Goal: Transaction & Acquisition: Purchase product/service

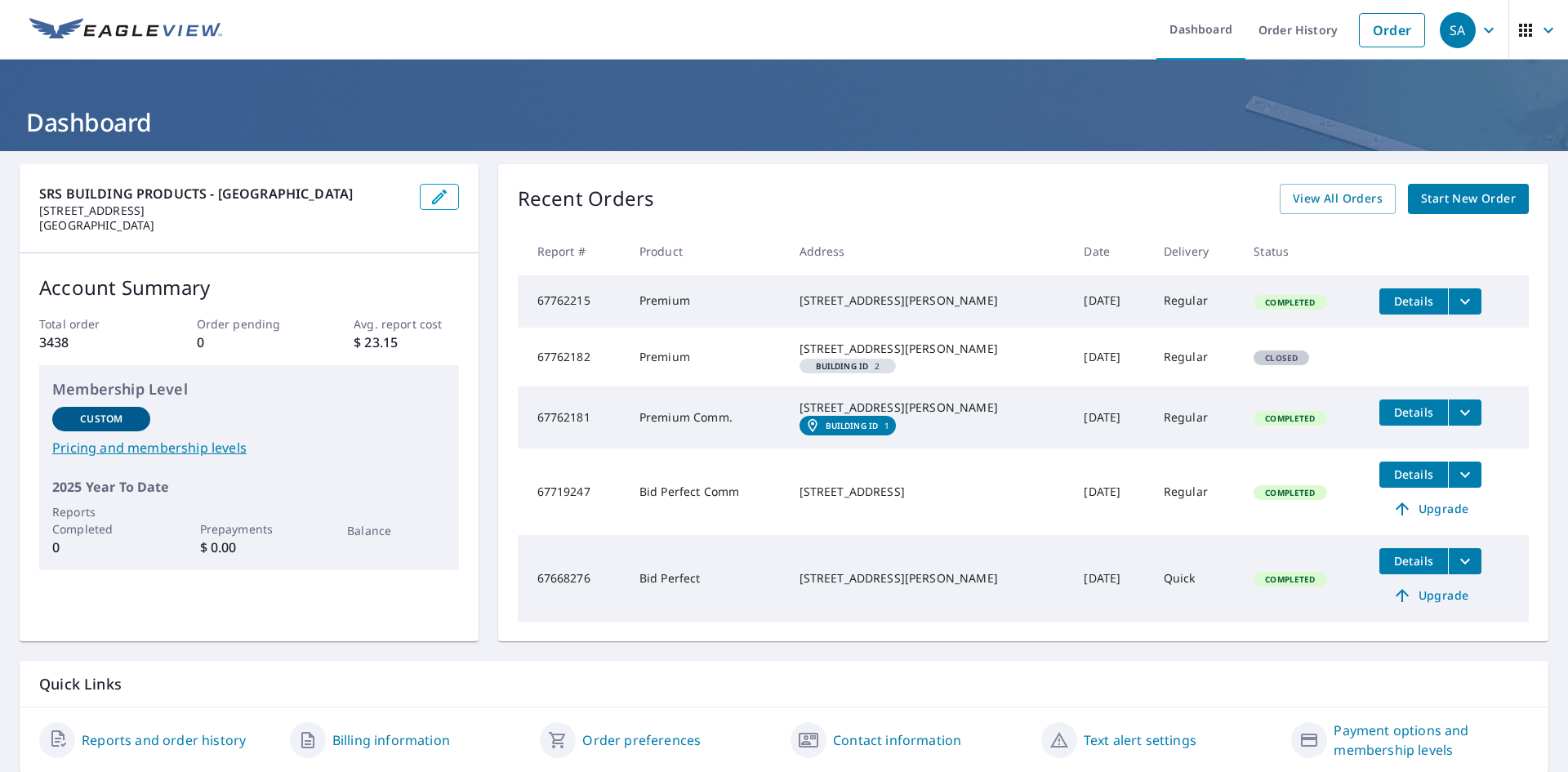
click at [1452, 201] on span "Start New Order" at bounding box center [1469, 199] width 95 height 21
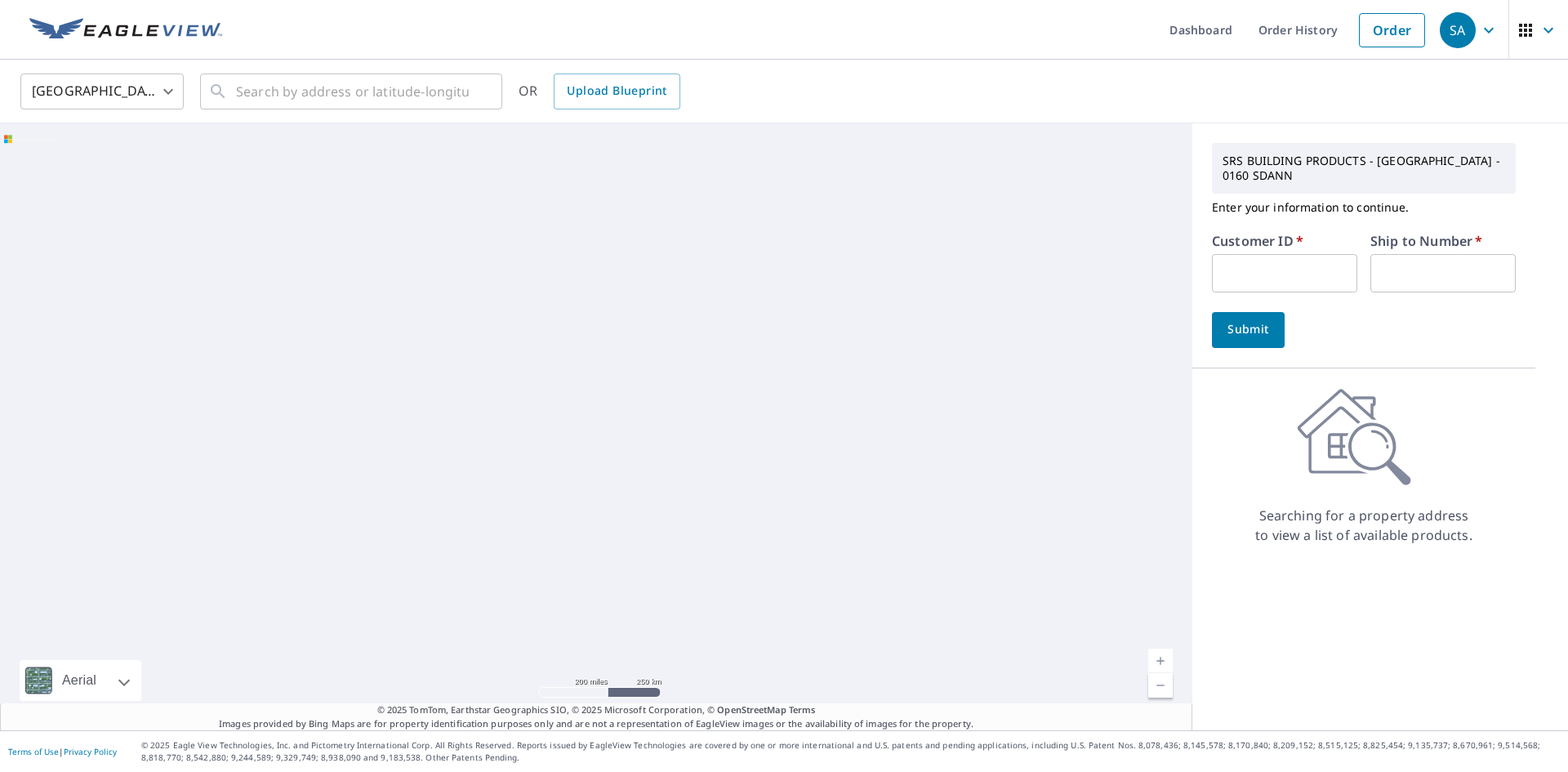
click at [1284, 283] on input "text" at bounding box center [1285, 273] width 146 height 39
type input "S065153"
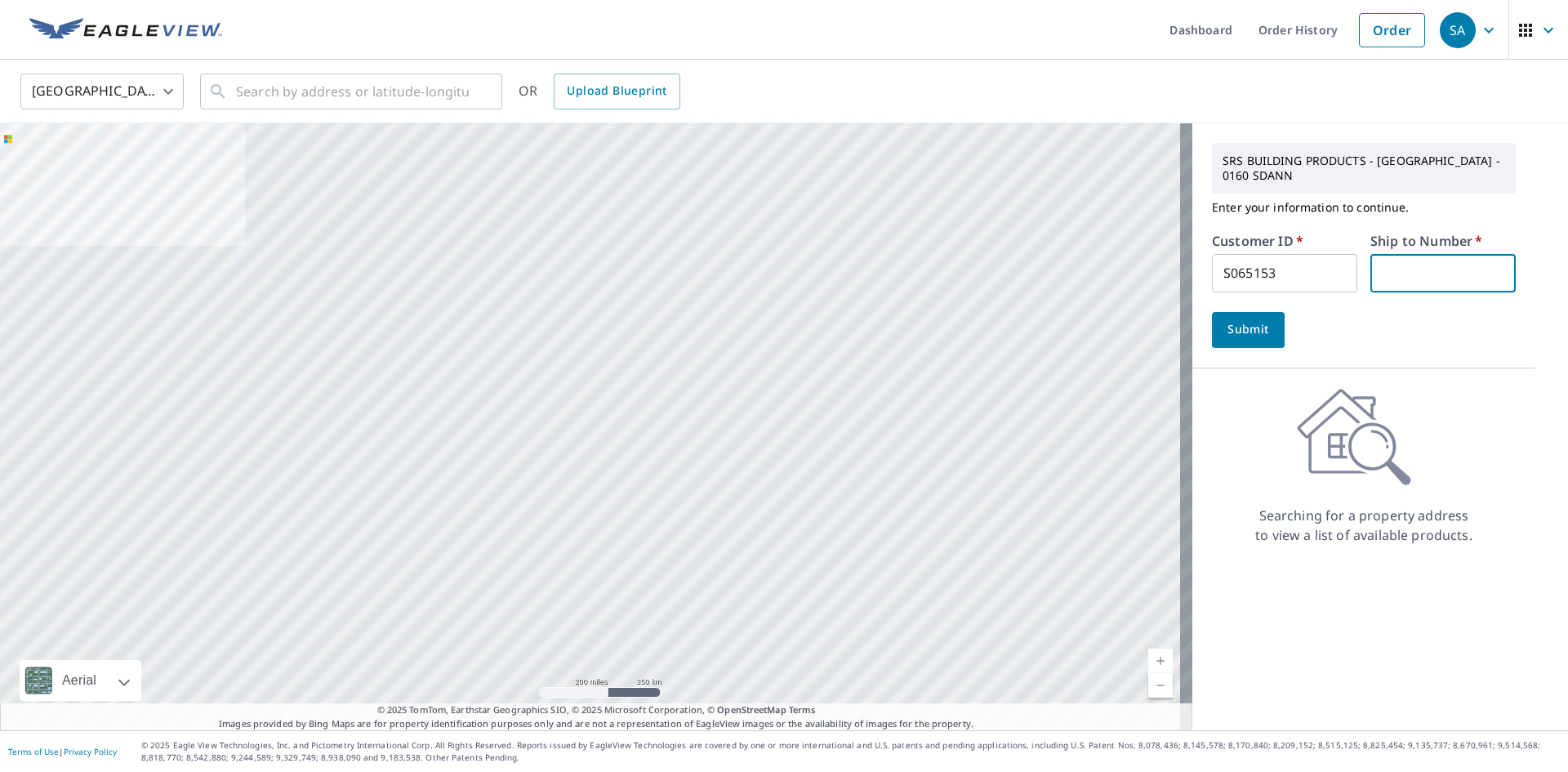
click at [1405, 260] on input "text" at bounding box center [1443, 273] width 146 height 39
type input "1"
click at [1245, 321] on span "Submit" at bounding box center [1247, 330] width 46 height 21
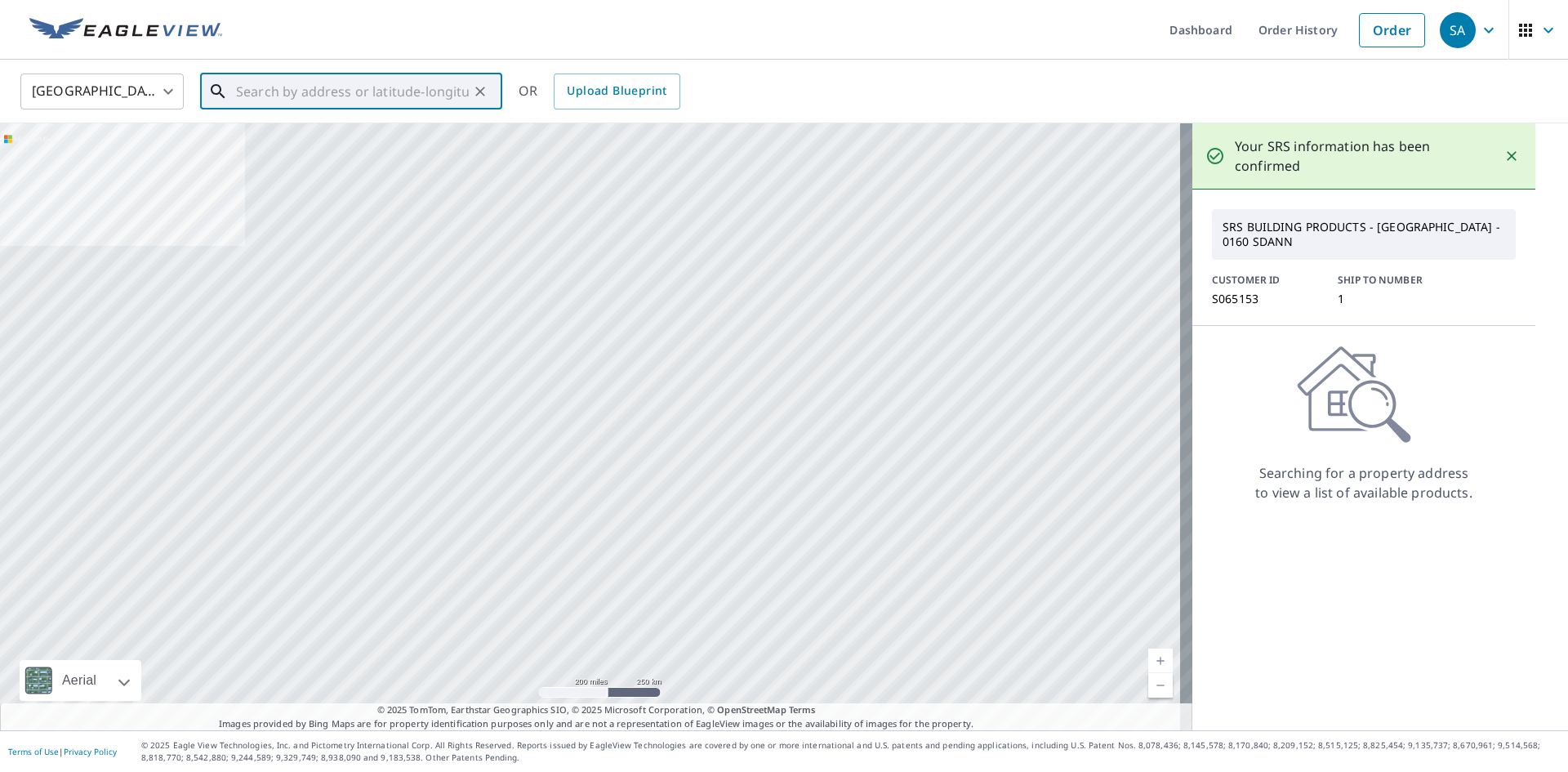
click at [292, 99] on input "text" at bounding box center [353, 92] width 233 height 45
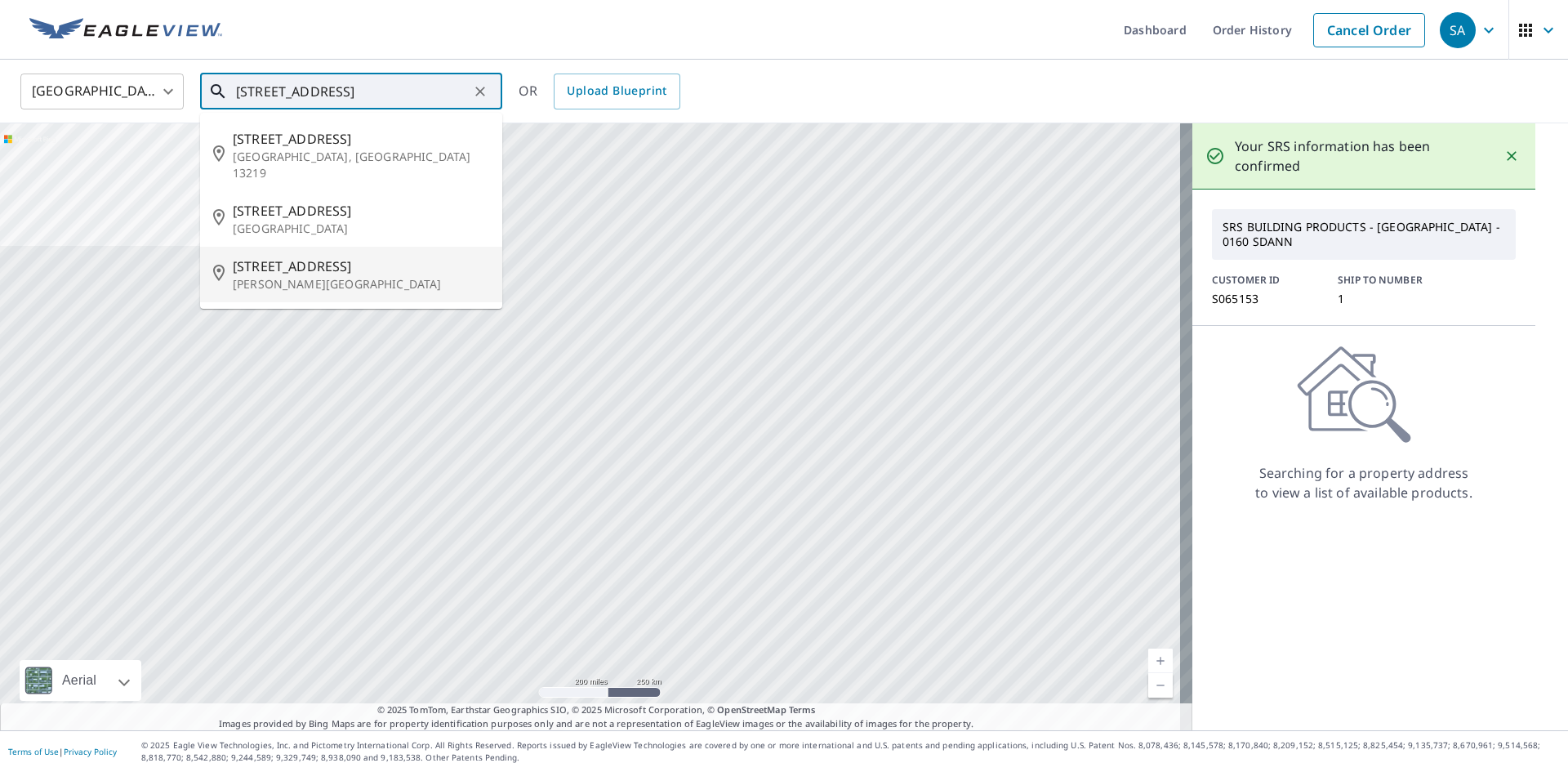
click at [320, 281] on li "[STREET_ADDRESS][PERSON_NAME]" at bounding box center [352, 274] width 303 height 56
type input "[STREET_ADDRESS][PERSON_NAME]"
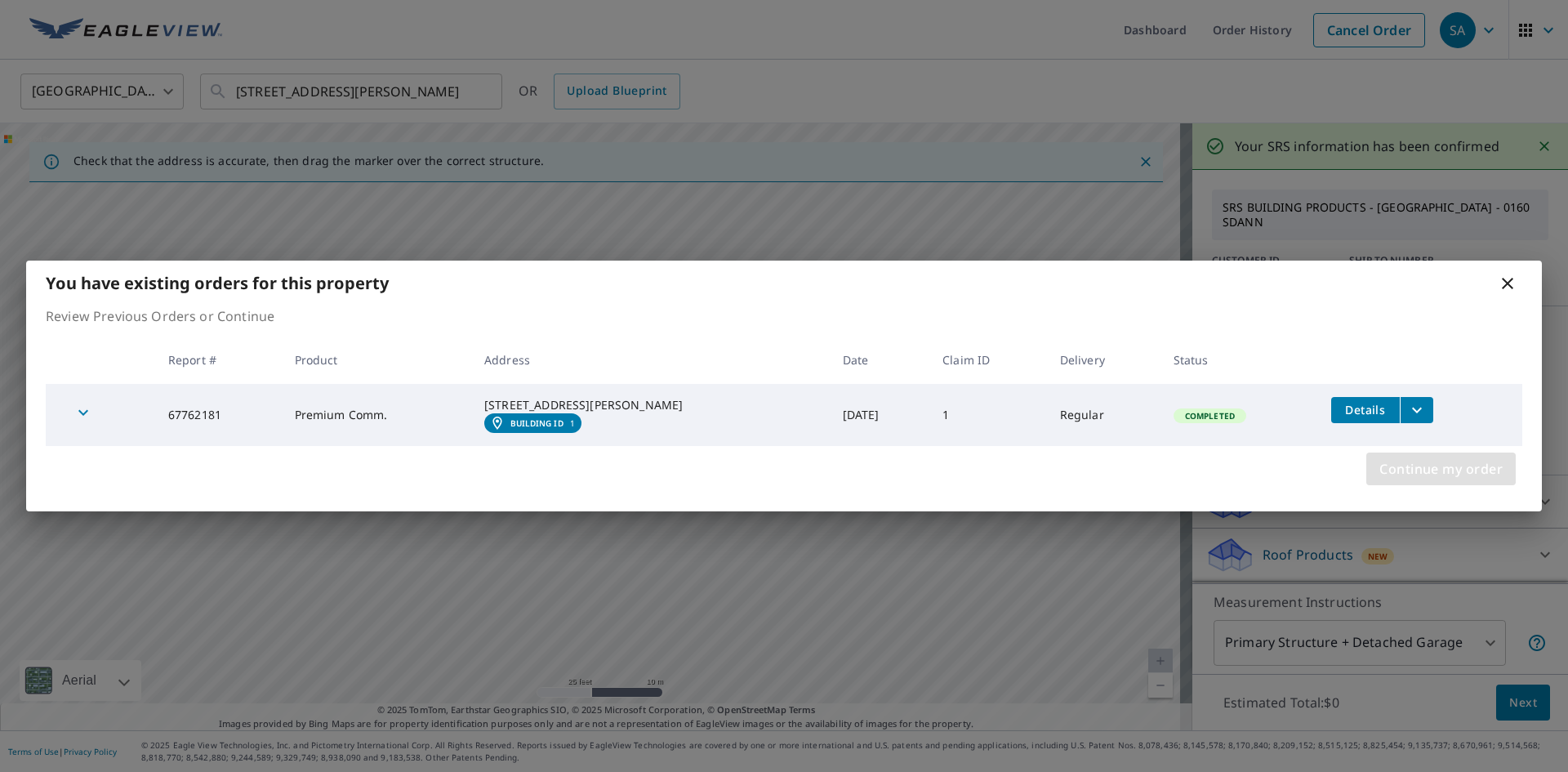
click at [1410, 481] on span "Continue my order" at bounding box center [1441, 469] width 123 height 23
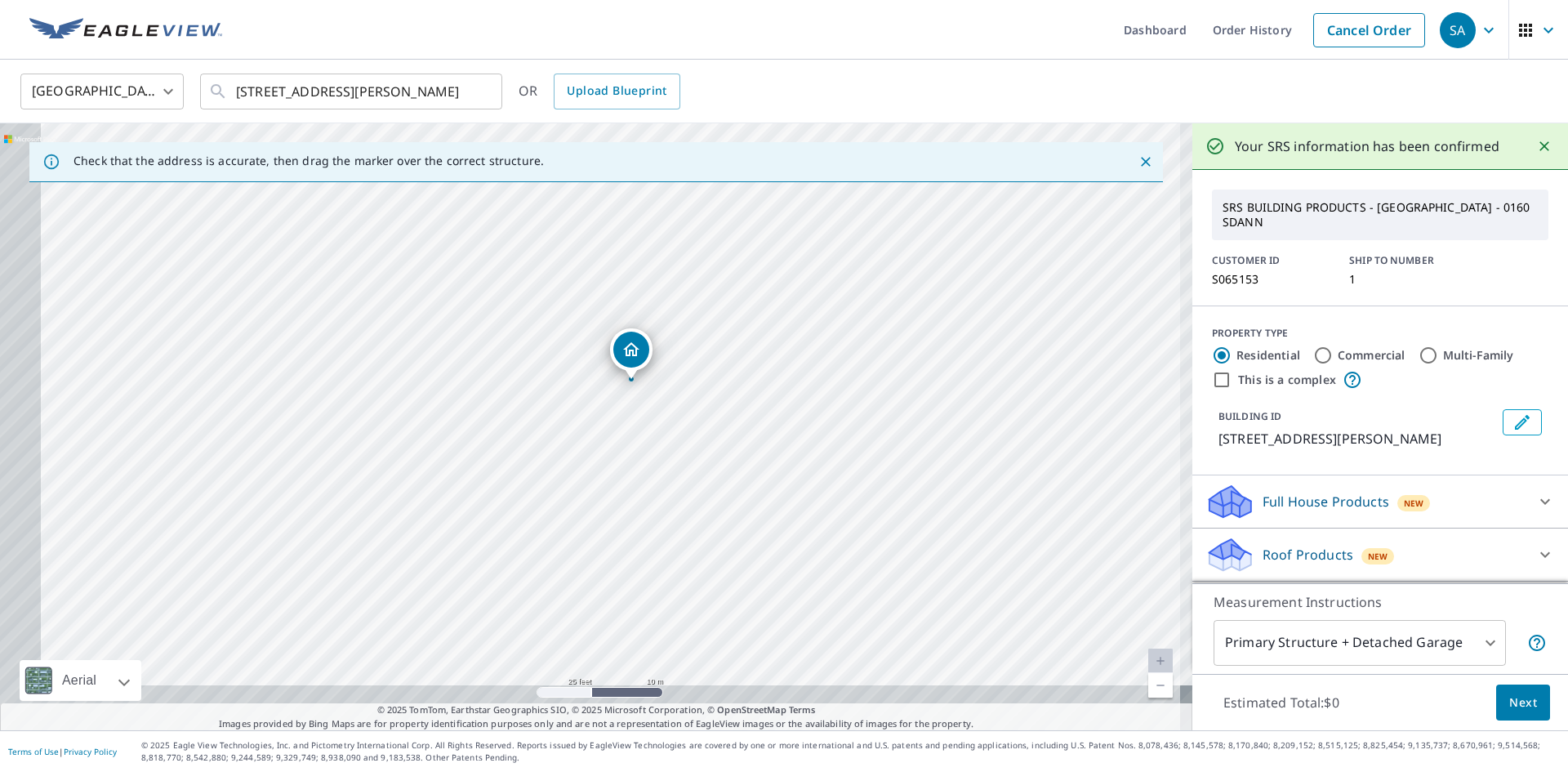
drag, startPoint x: 688, startPoint y: 458, endPoint x: 704, endPoint y: 398, distance: 62.1
click at [707, 412] on div "[STREET_ADDRESS][PERSON_NAME]" at bounding box center [596, 427] width 1193 height 607
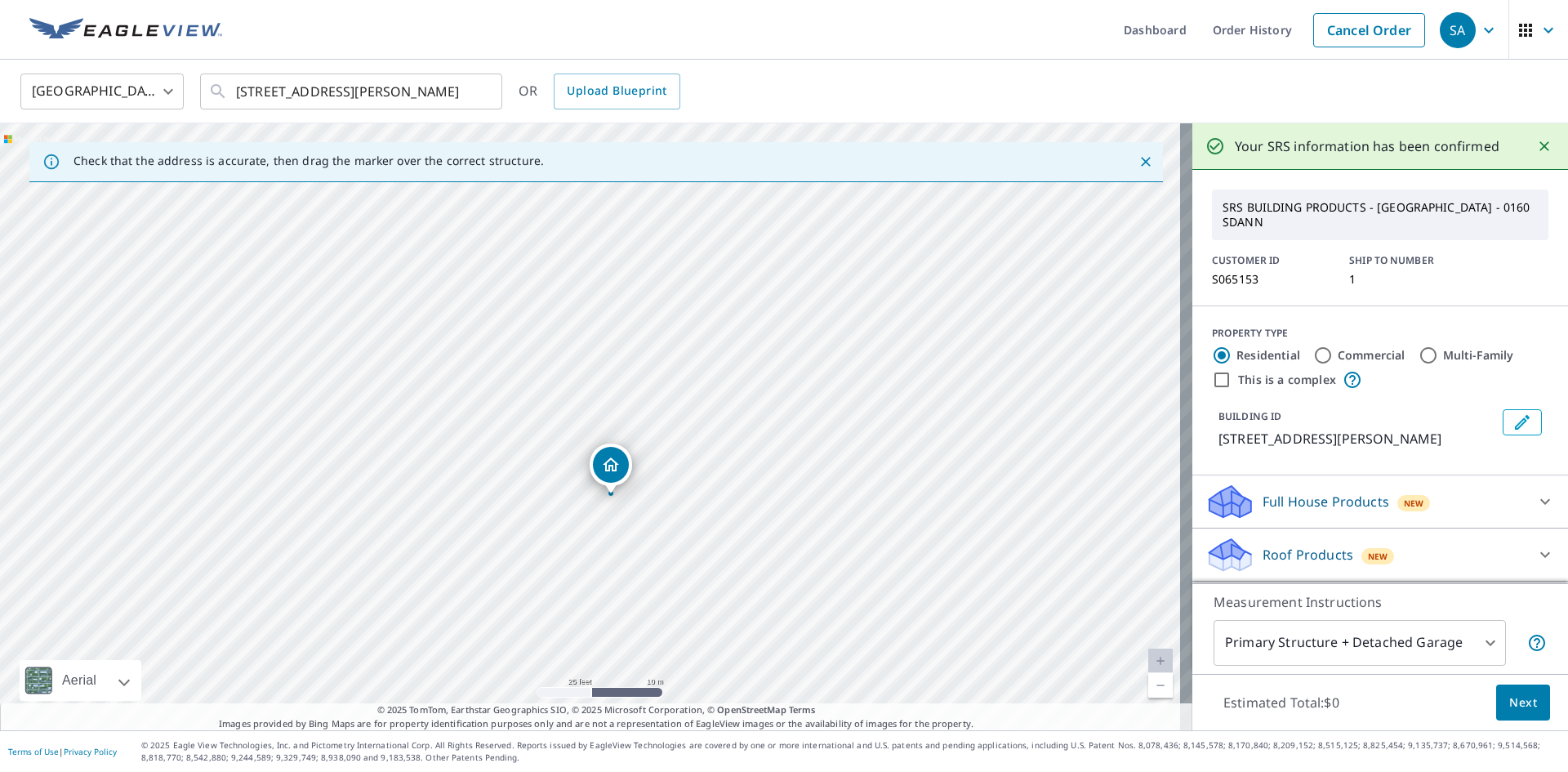
drag, startPoint x: 646, startPoint y: 297, endPoint x: 607, endPoint y: 457, distance: 164.7
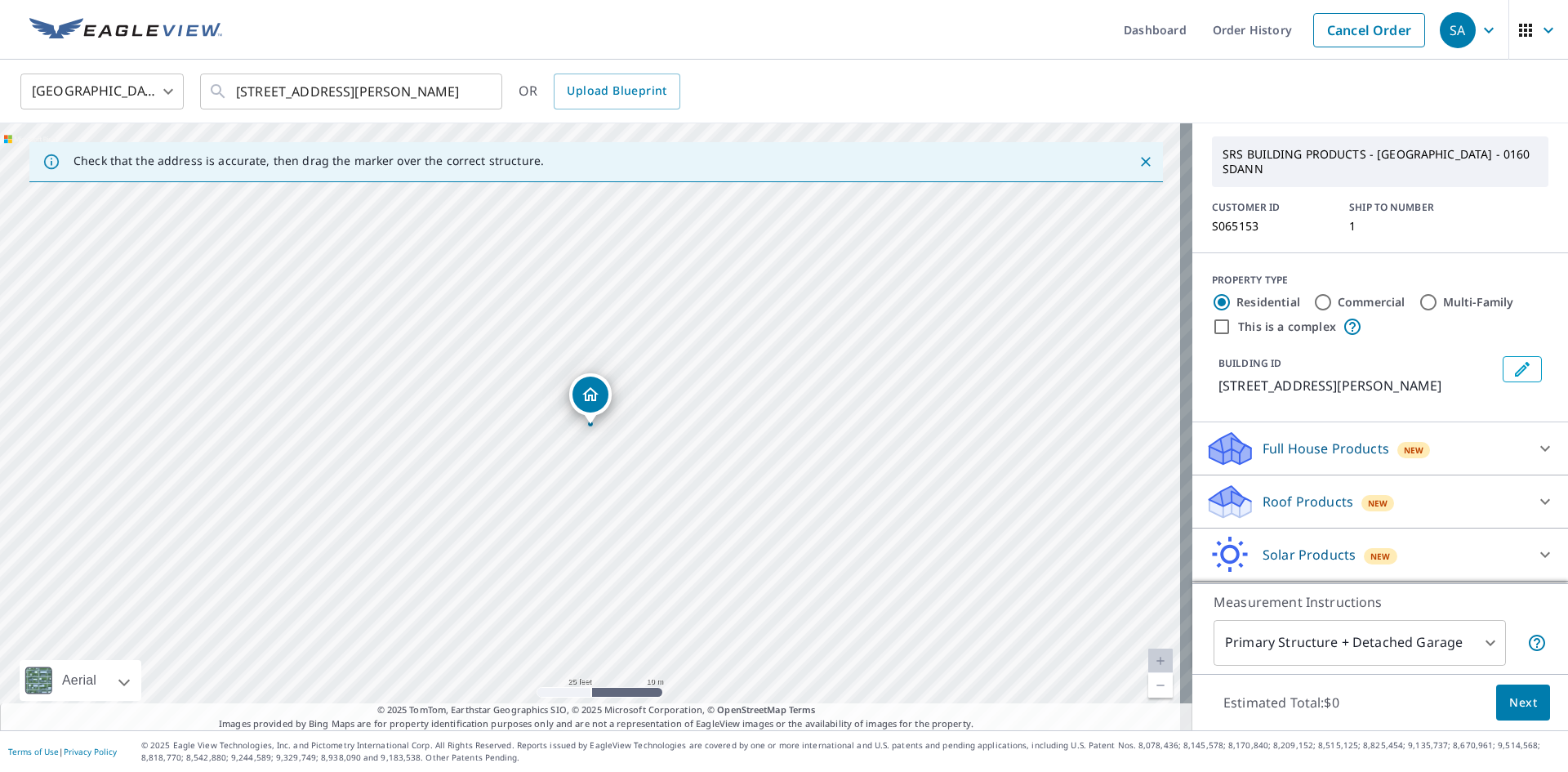
scroll to position [81, 0]
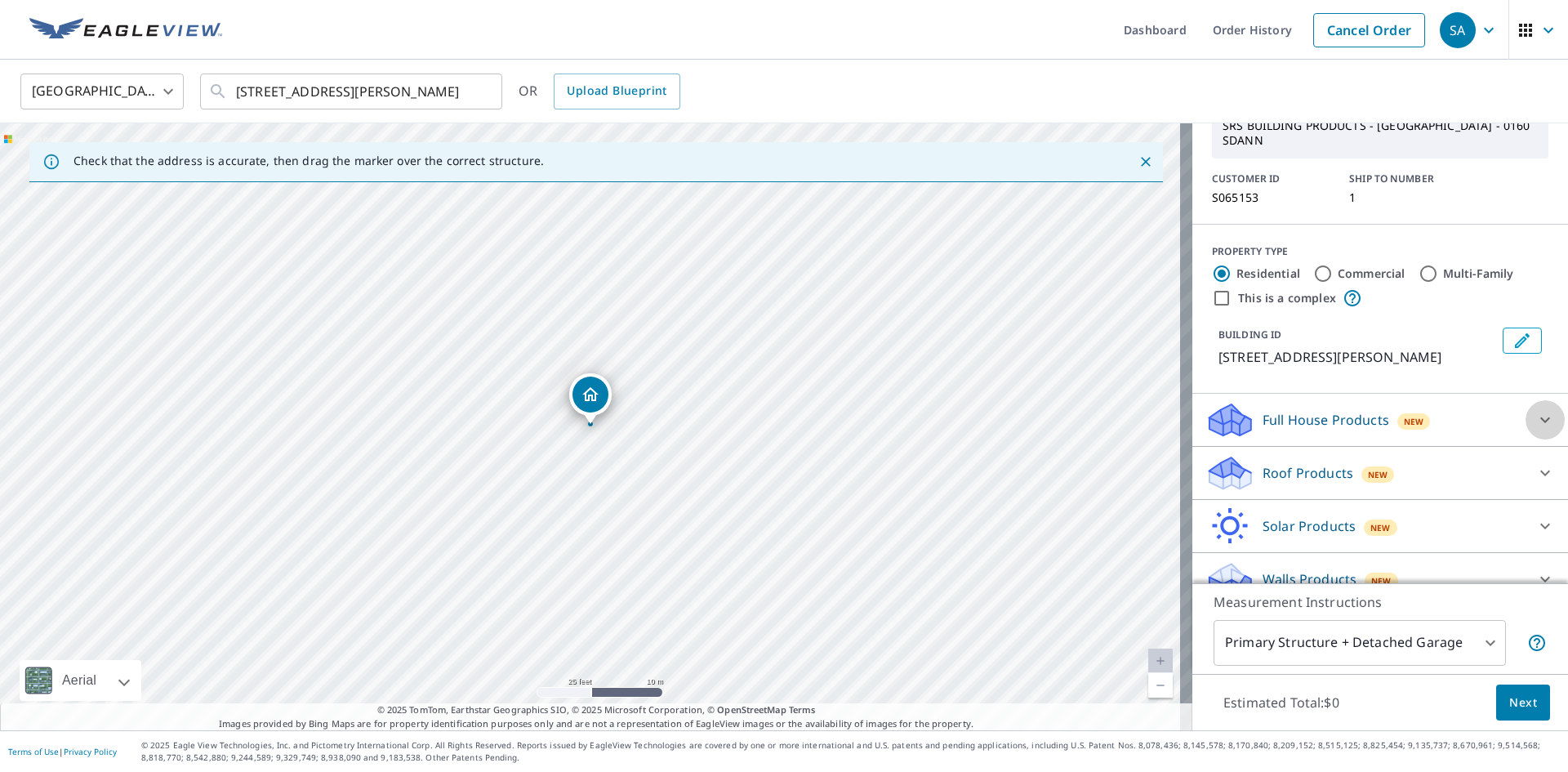
click at [1536, 411] on icon at bounding box center [1545, 420] width 20 height 20
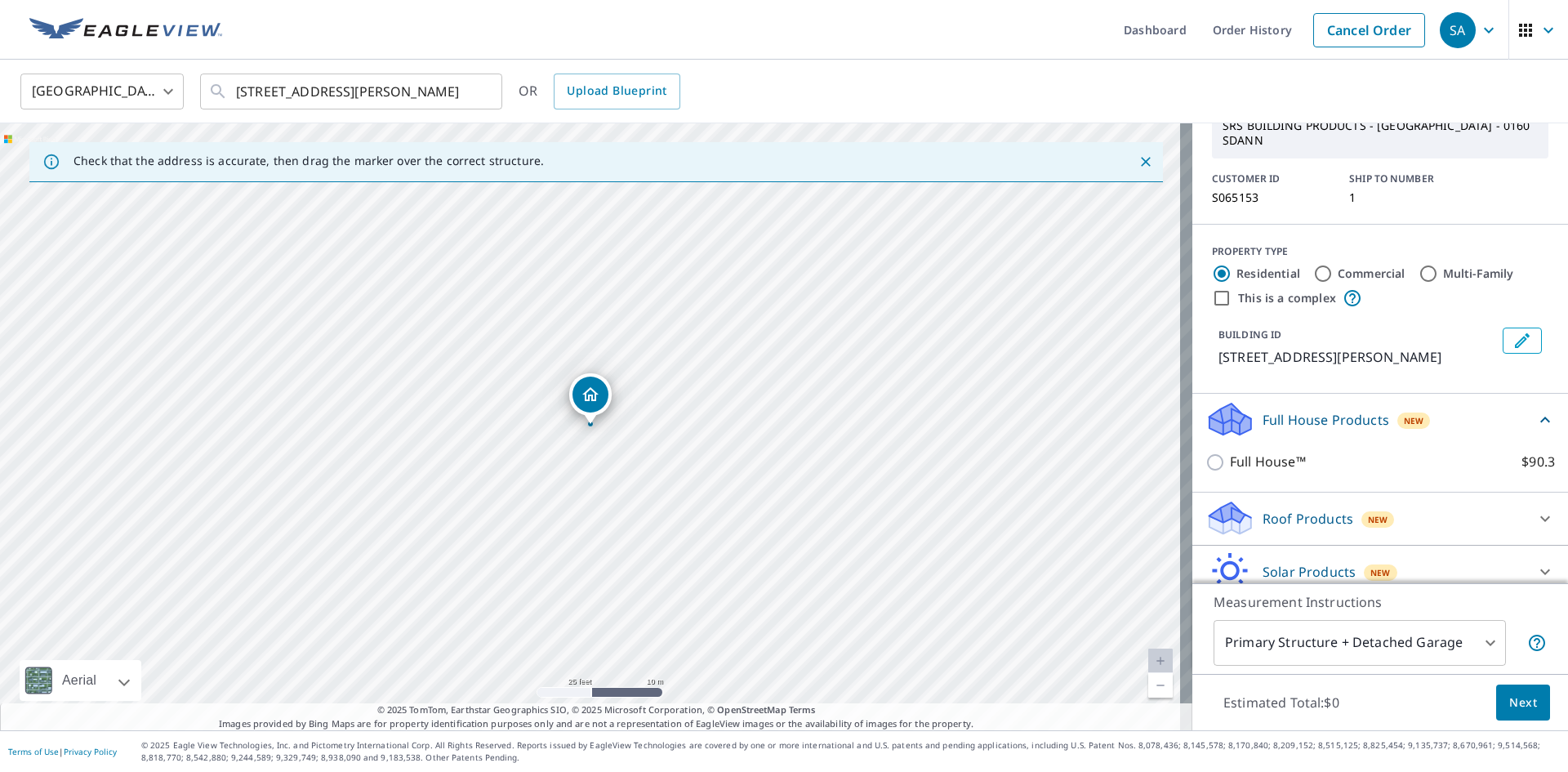
click at [1509, 400] on div "Full House Products New" at bounding box center [1370, 419] width 330 height 39
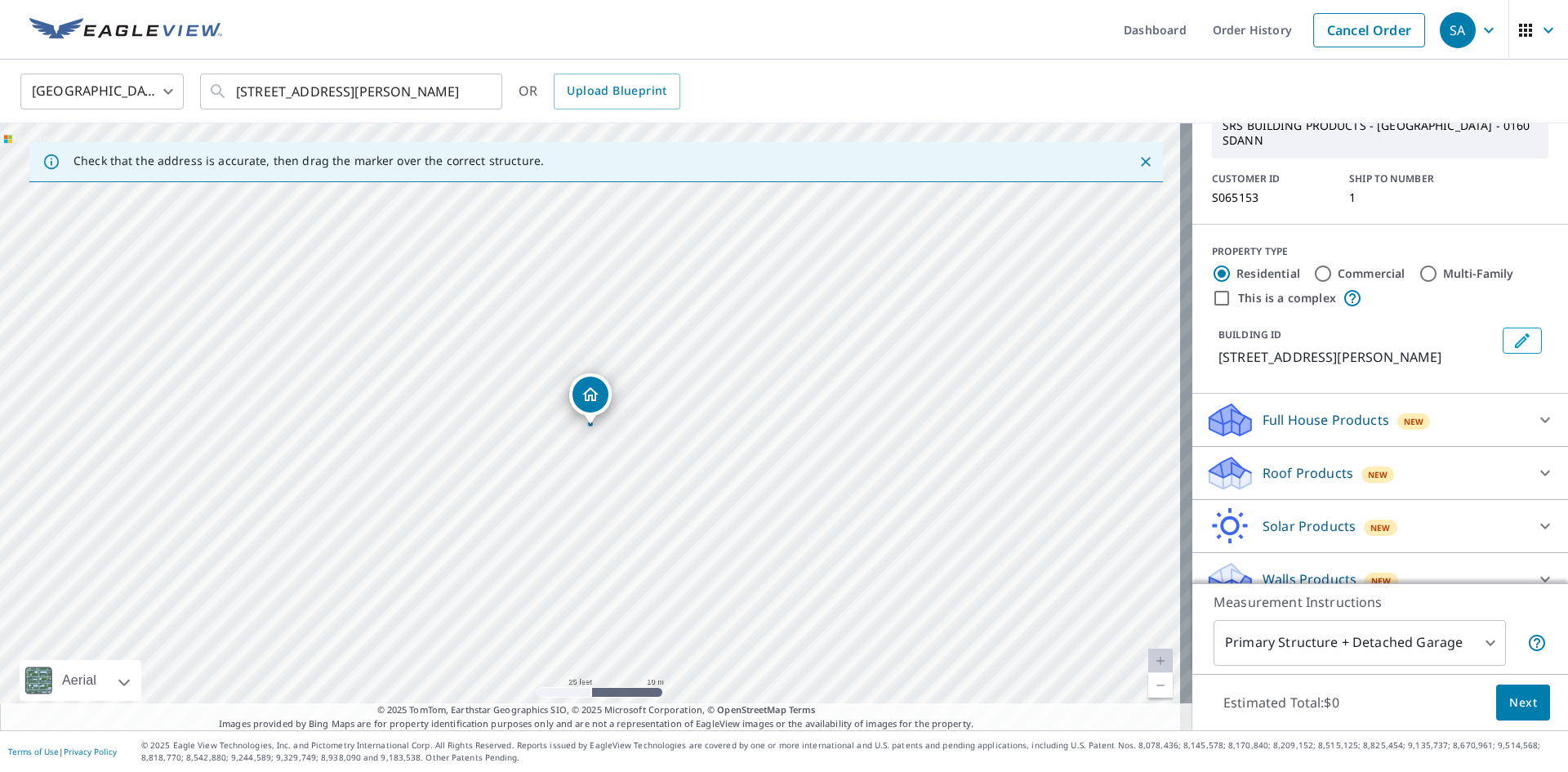
click at [1536, 464] on icon at bounding box center [1545, 473] width 20 height 20
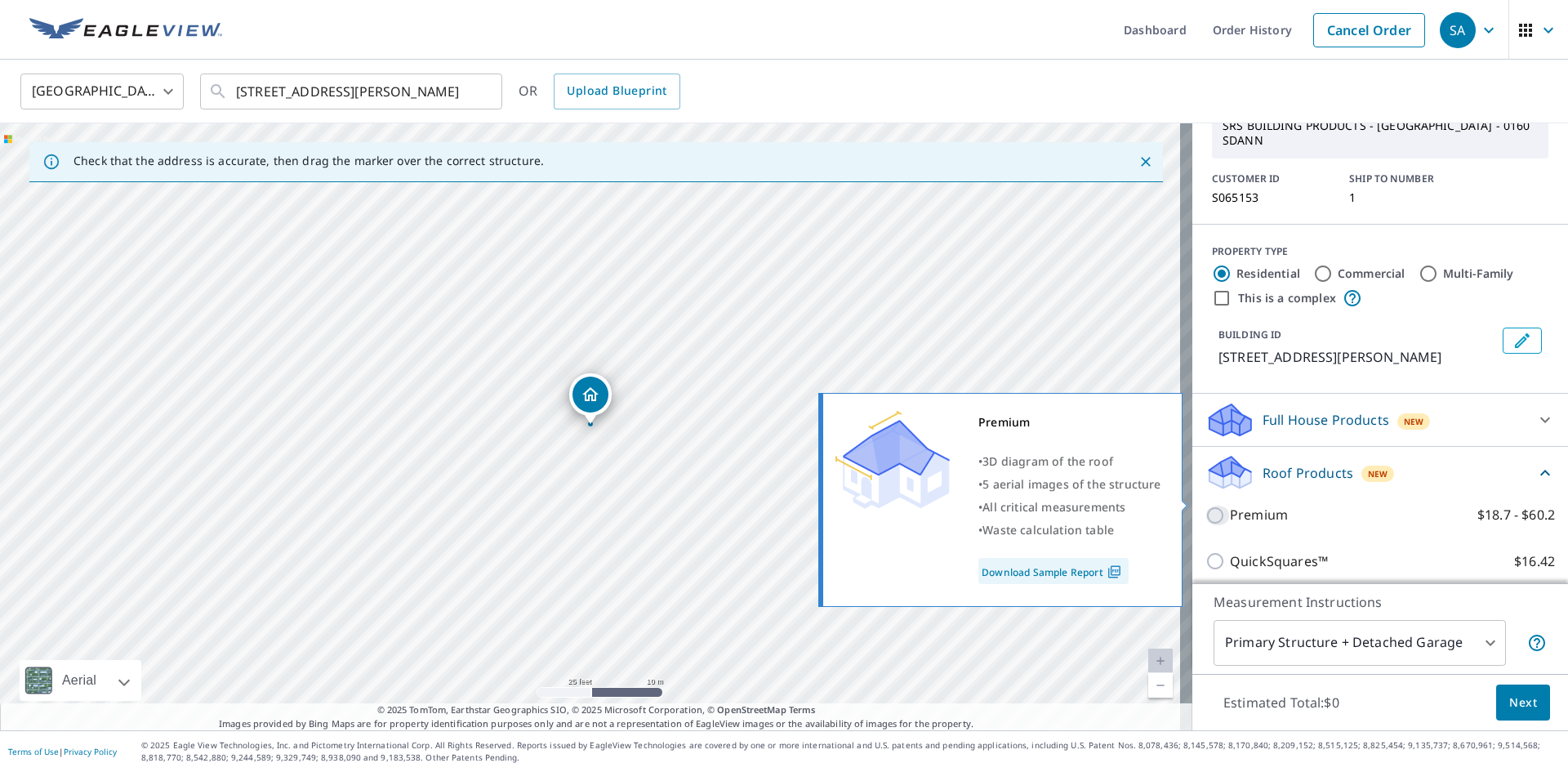
click at [1206, 506] on input "Premium $18.7 - $60.2" at bounding box center [1218, 516] width 25 height 20
checkbox input "true"
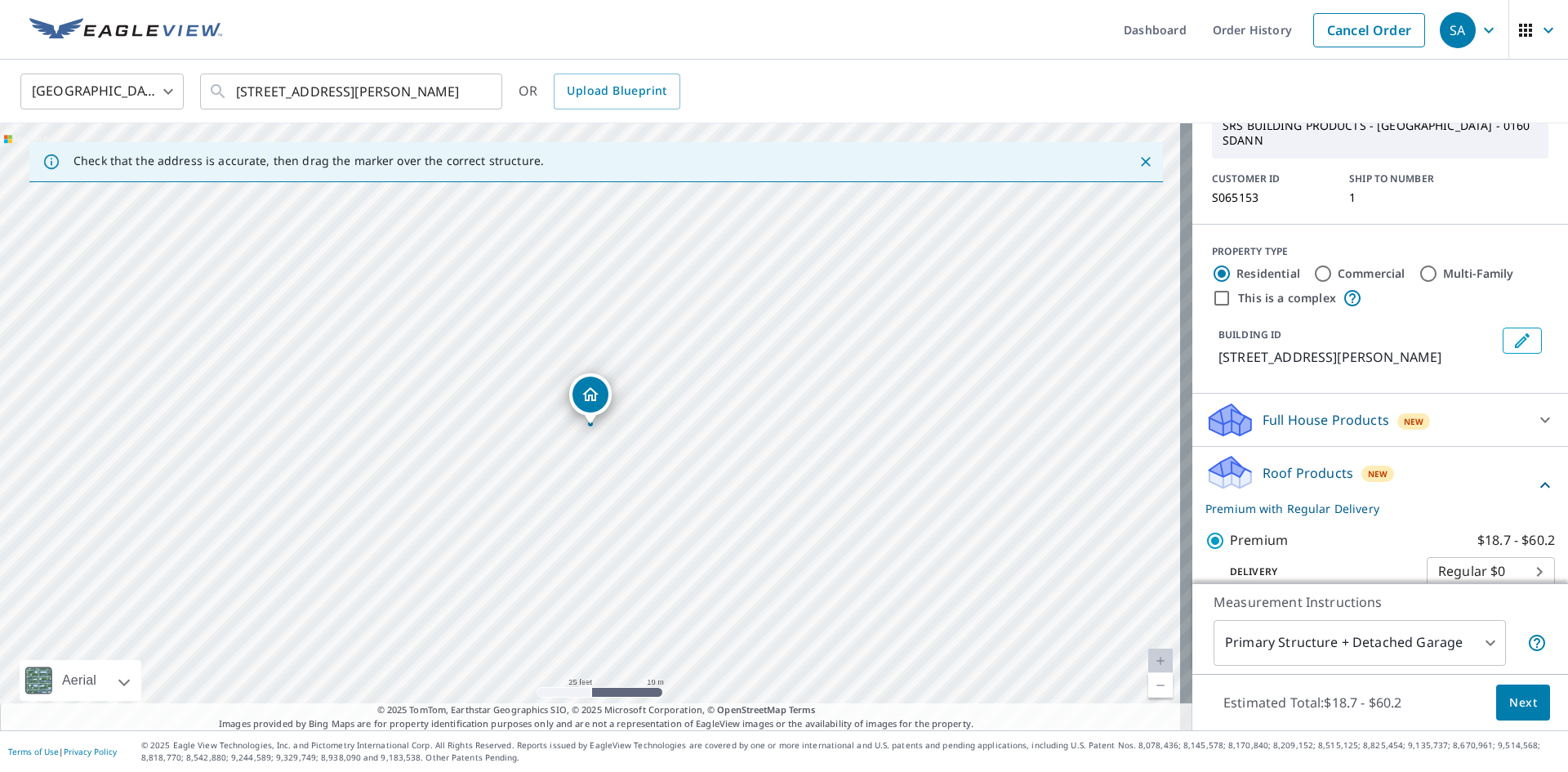
click at [1509, 700] on span "Next" at bounding box center [1523, 703] width 27 height 21
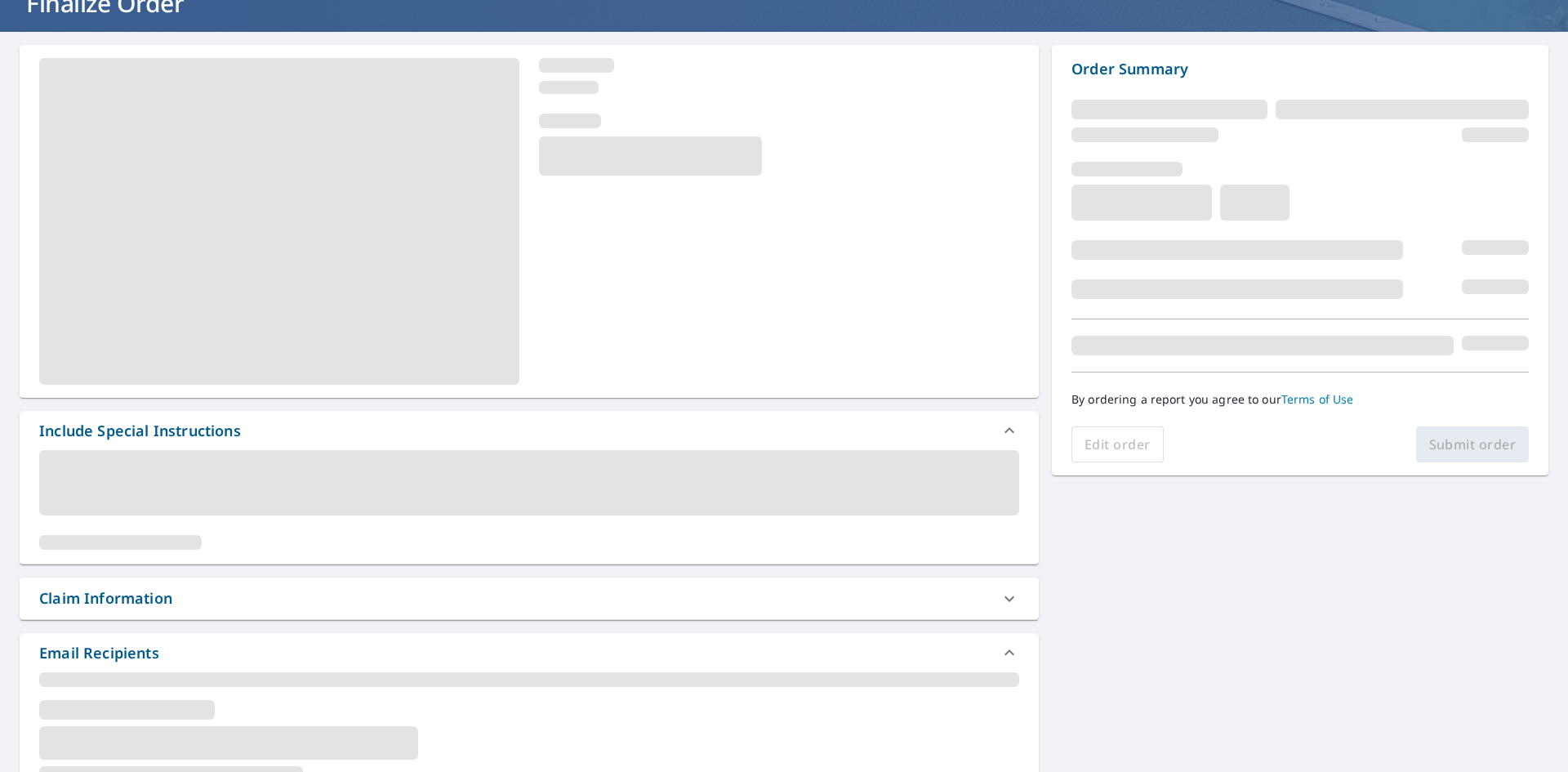
scroll to position [245, 0]
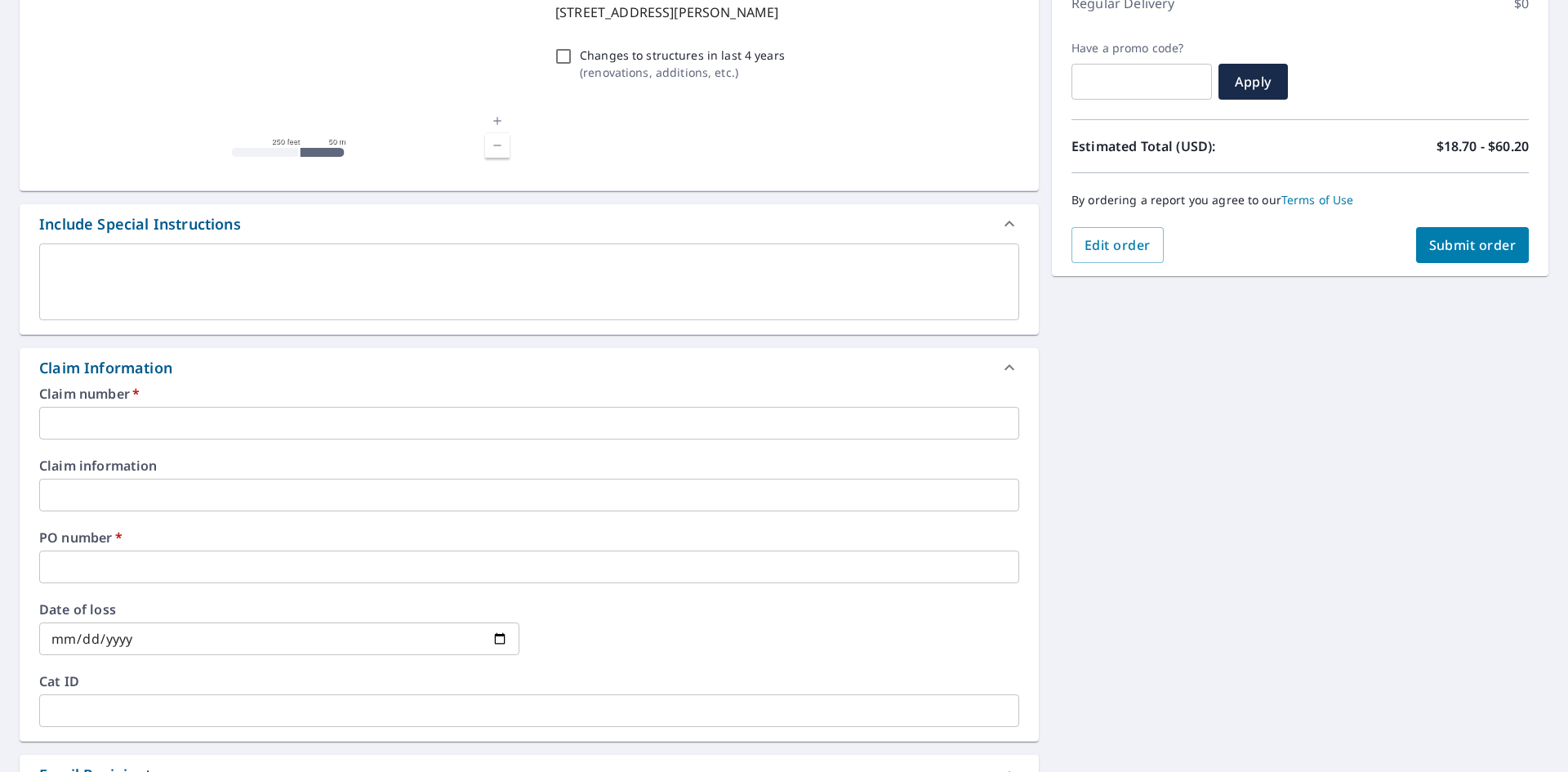
drag, startPoint x: 429, startPoint y: 434, endPoint x: 433, endPoint y: 413, distance: 21.4
click at [429, 434] on input "text" at bounding box center [529, 423] width 980 height 33
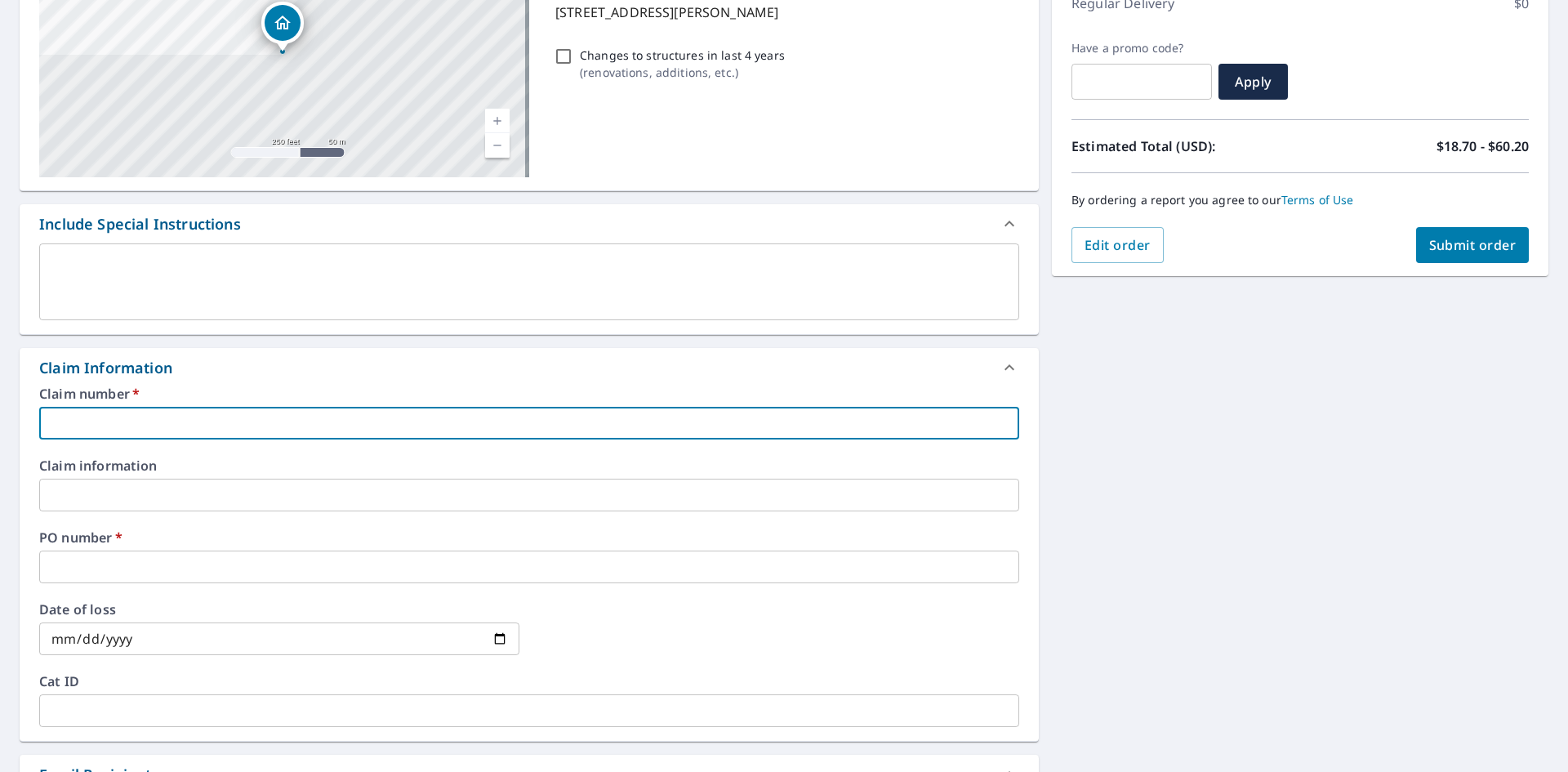
type input "1"
checkbox input "true"
type input "12"
checkbox input "true"
type input "123"
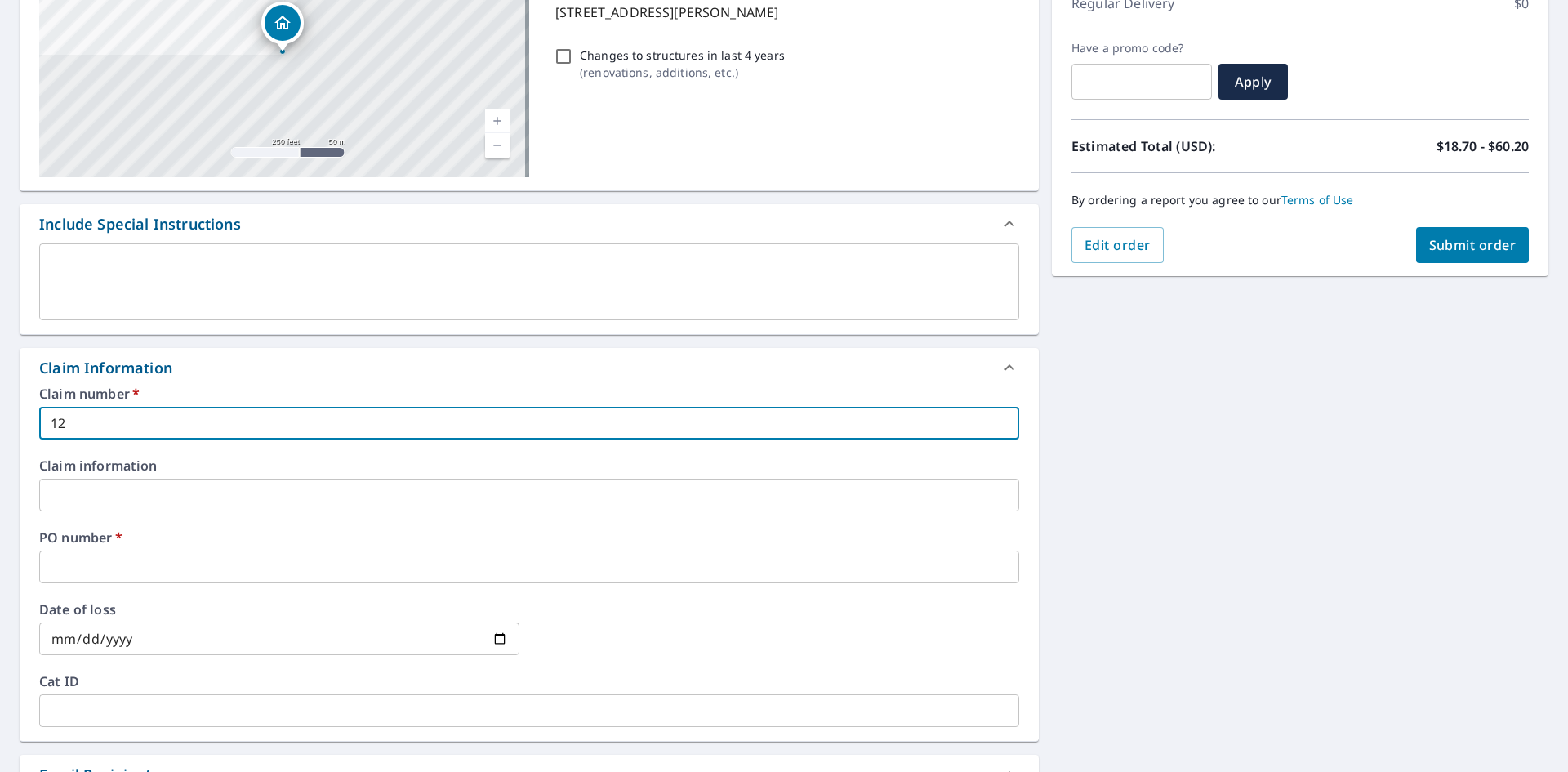
checkbox input "true"
type input "1234"
checkbox input "true"
type input "12345"
checkbox input "true"
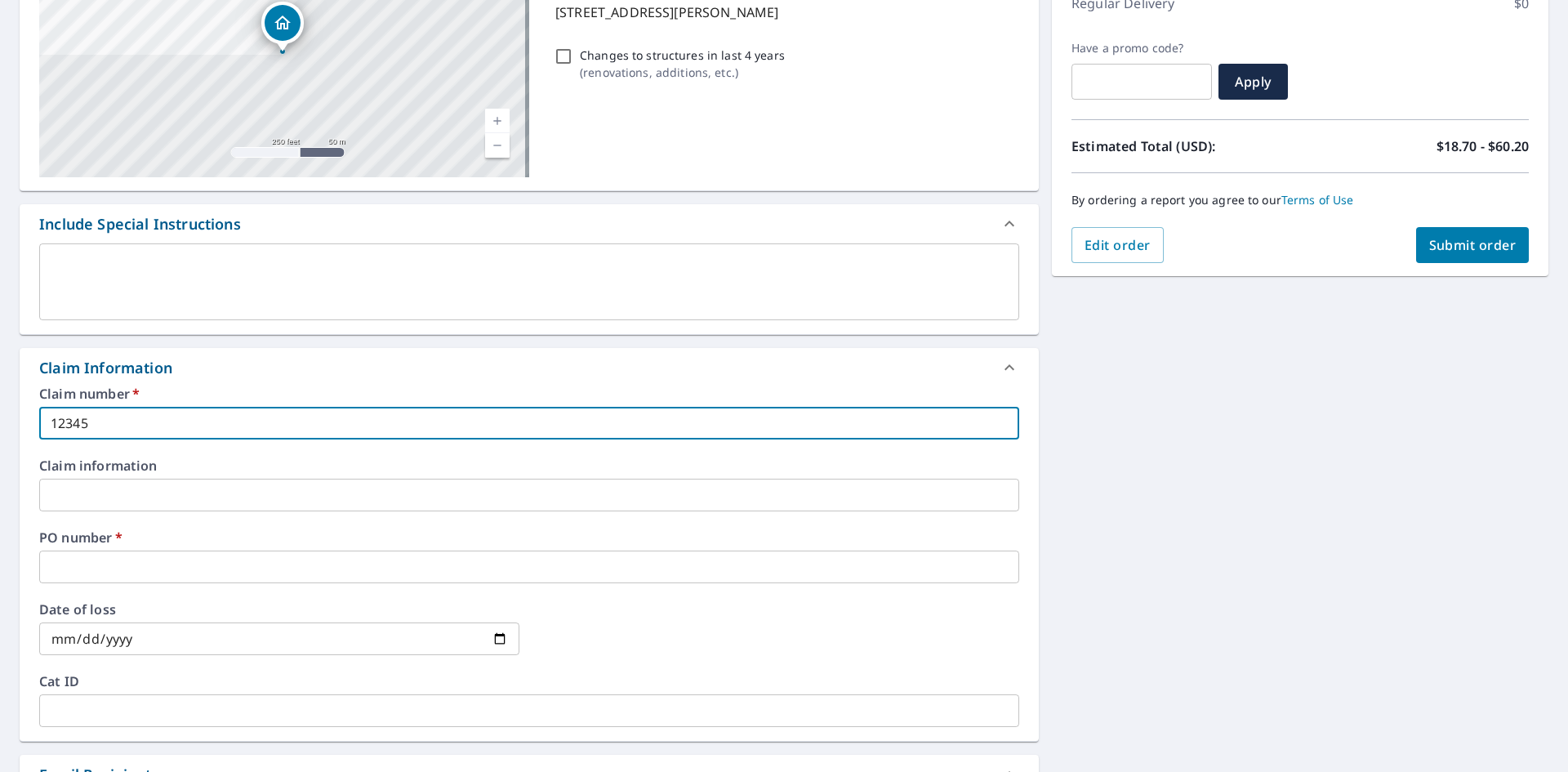
type input "123456"
checkbox input "true"
type input "1234567"
checkbox input "true"
type input "12345678"
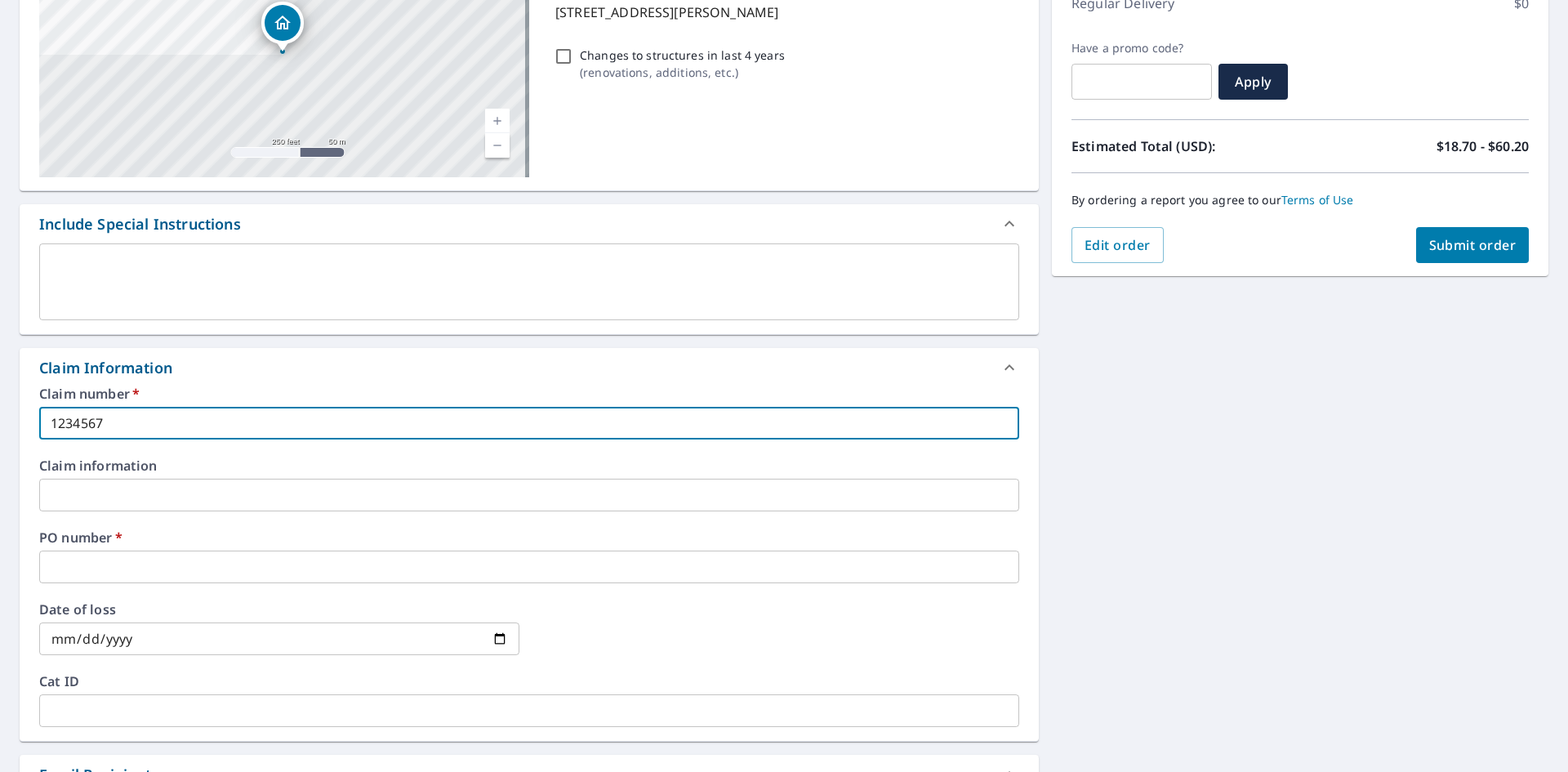
checkbox input "true"
type input "123456789"
checkbox input "true"
type input "1234567890"
checkbox input "true"
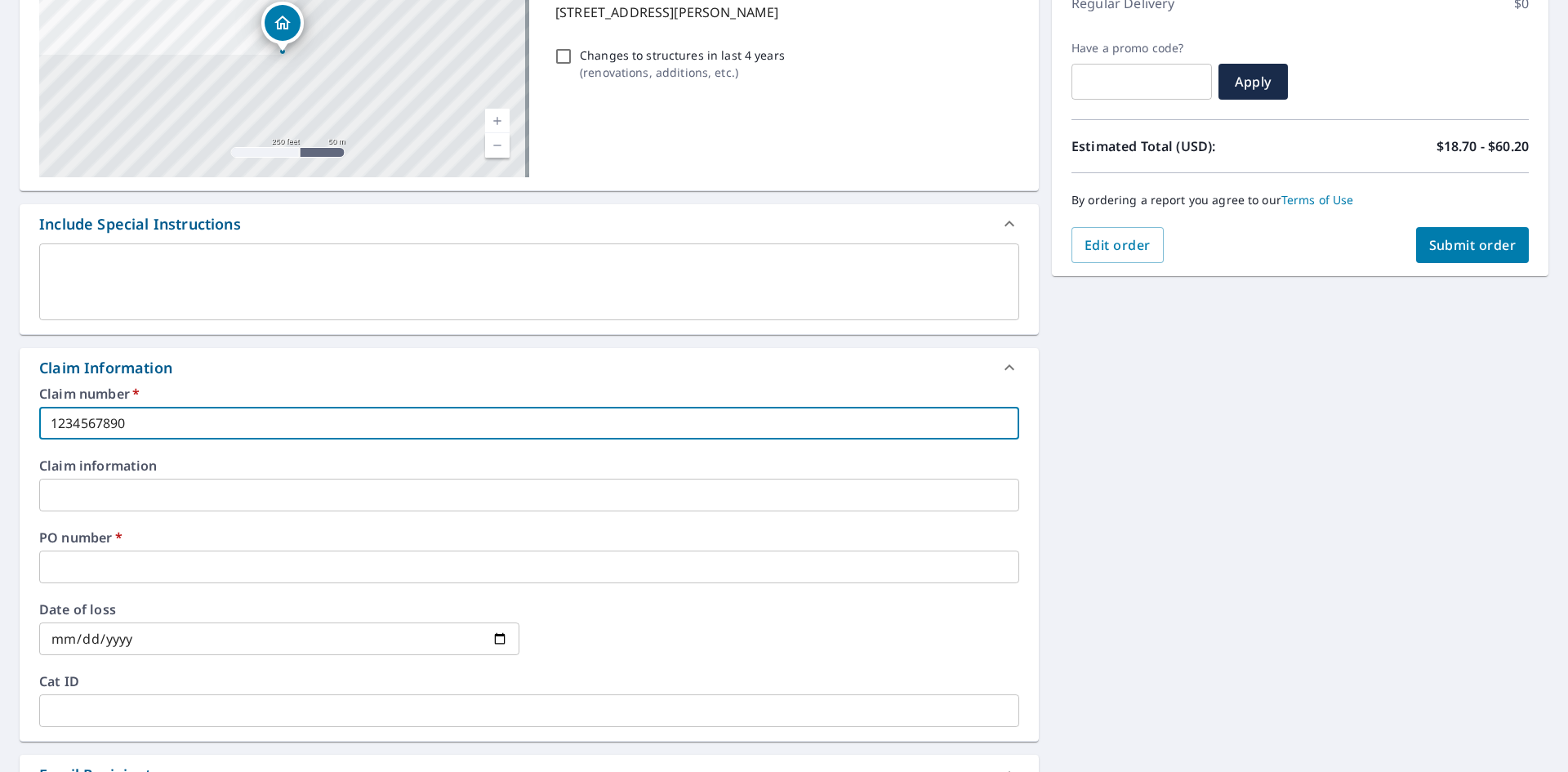
type input "1234567890"
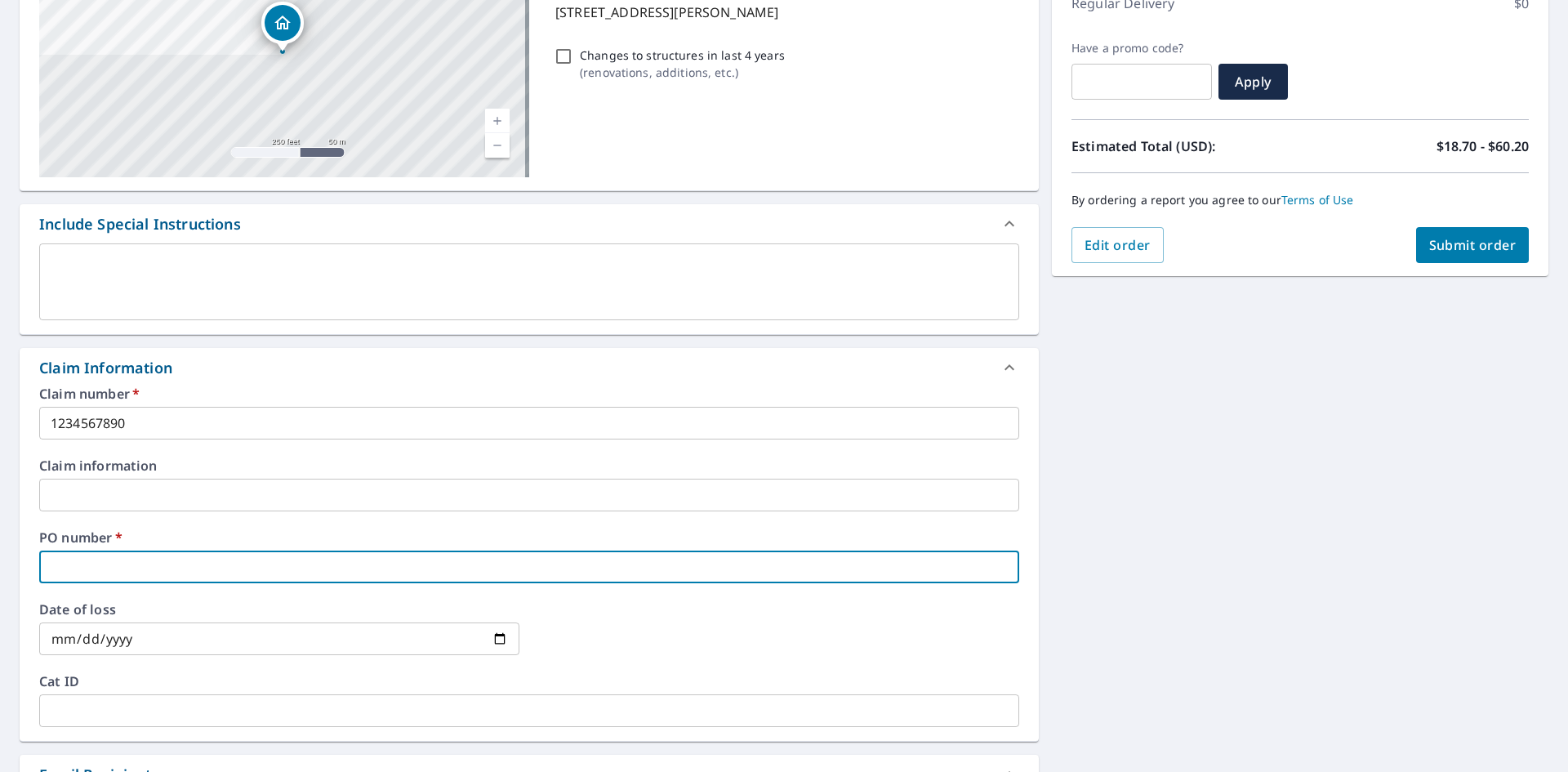
click at [565, 573] on input "text" at bounding box center [529, 567] width 980 height 33
type input "1"
checkbox input "true"
type input "12"
checkbox input "true"
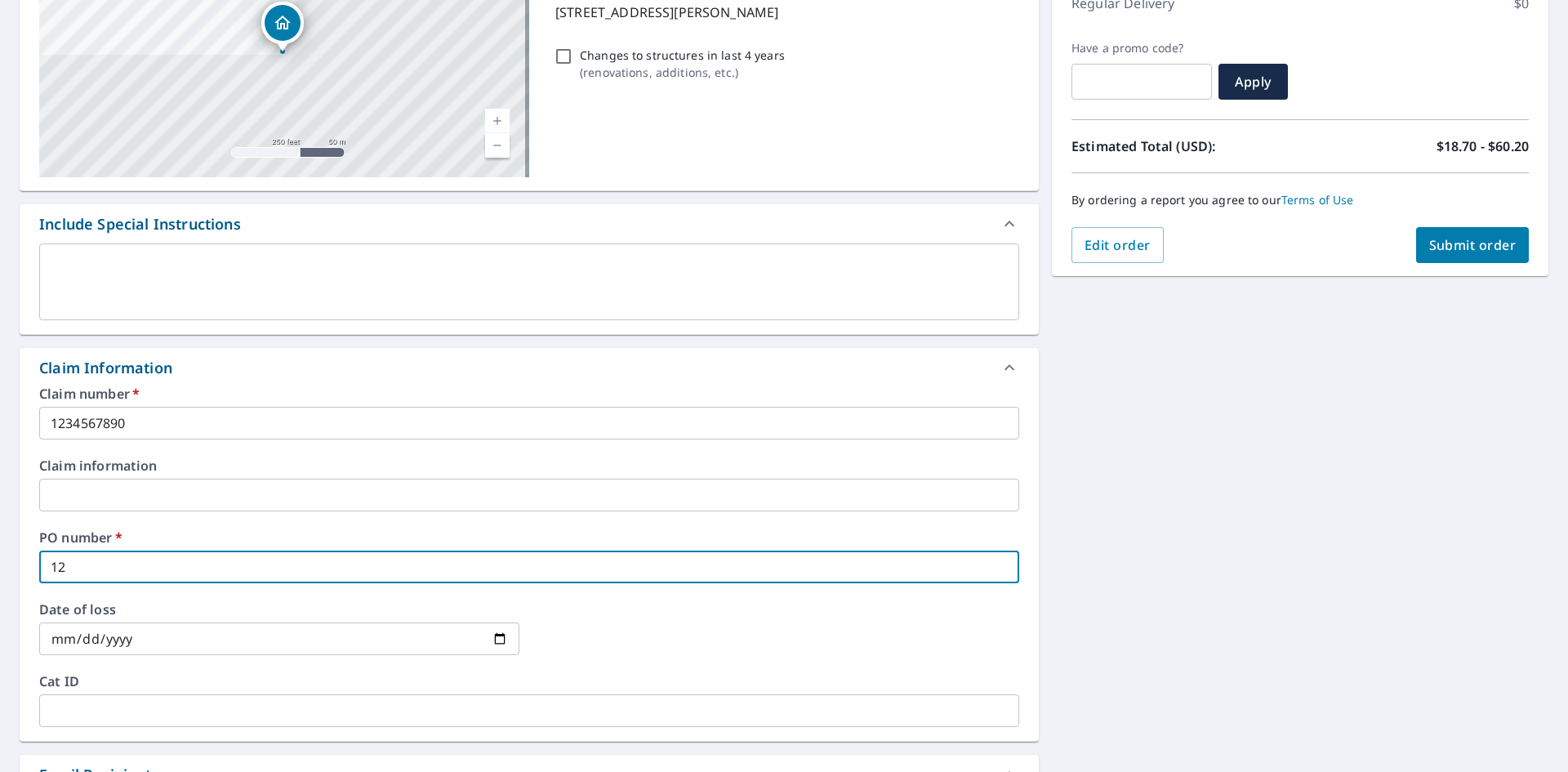
type input "123"
checkbox input "true"
type input "1234"
checkbox input "true"
type input "12345"
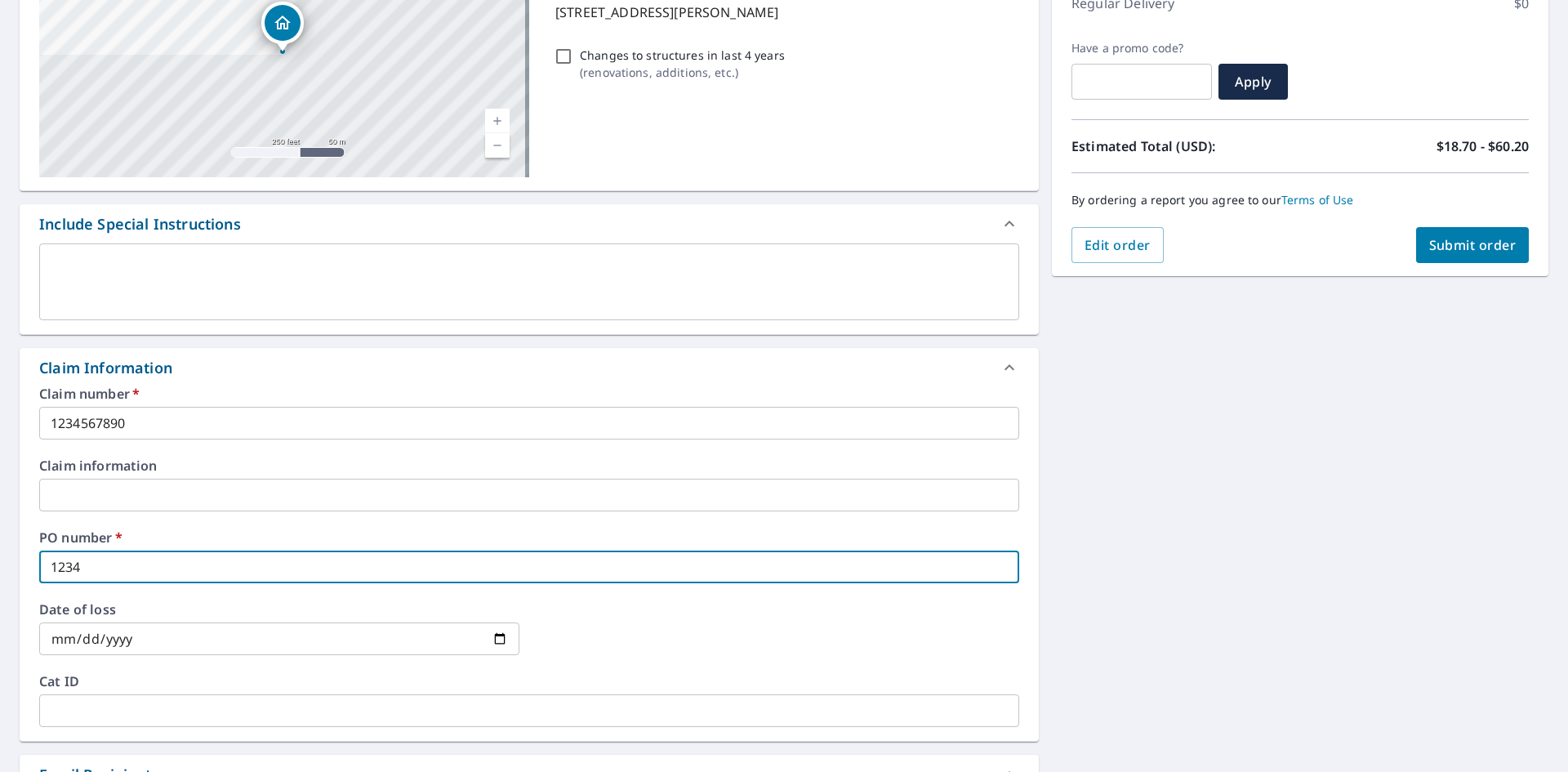
checkbox input "true"
type input "123456"
checkbox input "true"
type input "1234567"
checkbox input "true"
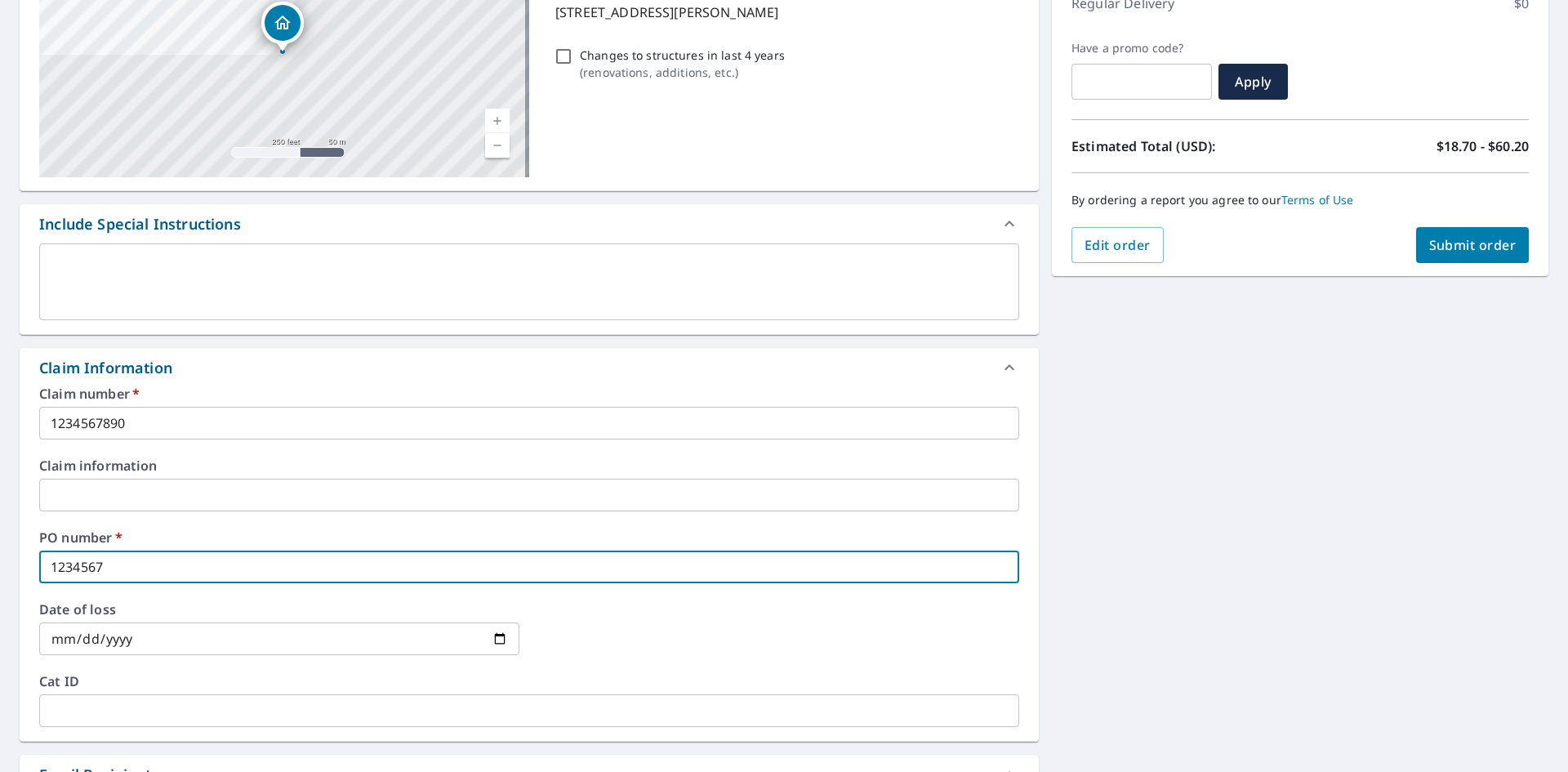
type input "12345678"
checkbox input "true"
type input "123456789"
checkbox input "true"
type input "1234567890"
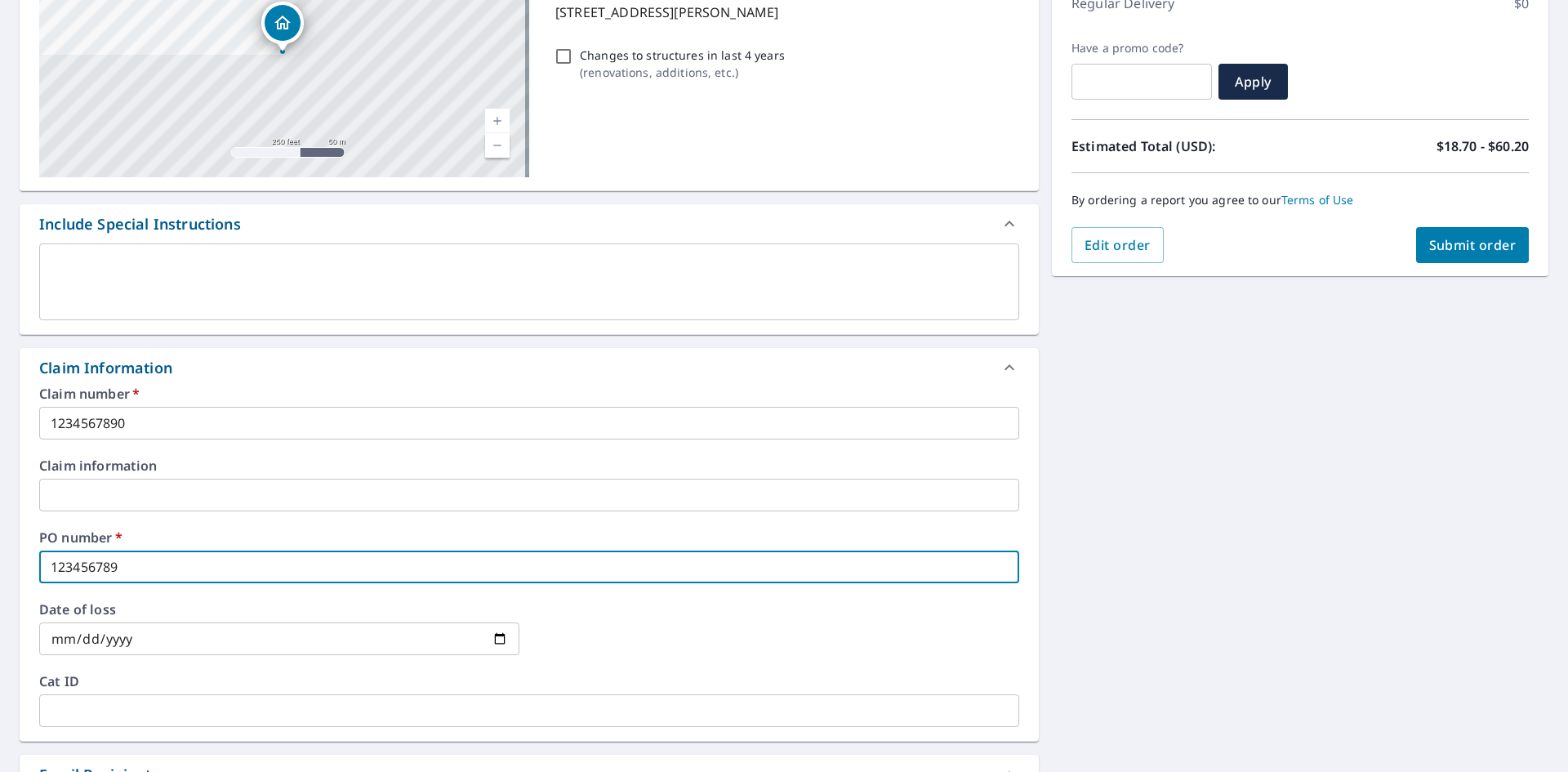
checkbox input "true"
type input "1234567890"
click at [1486, 239] on span "Submit order" at bounding box center [1472, 245] width 87 height 18
checkbox input "true"
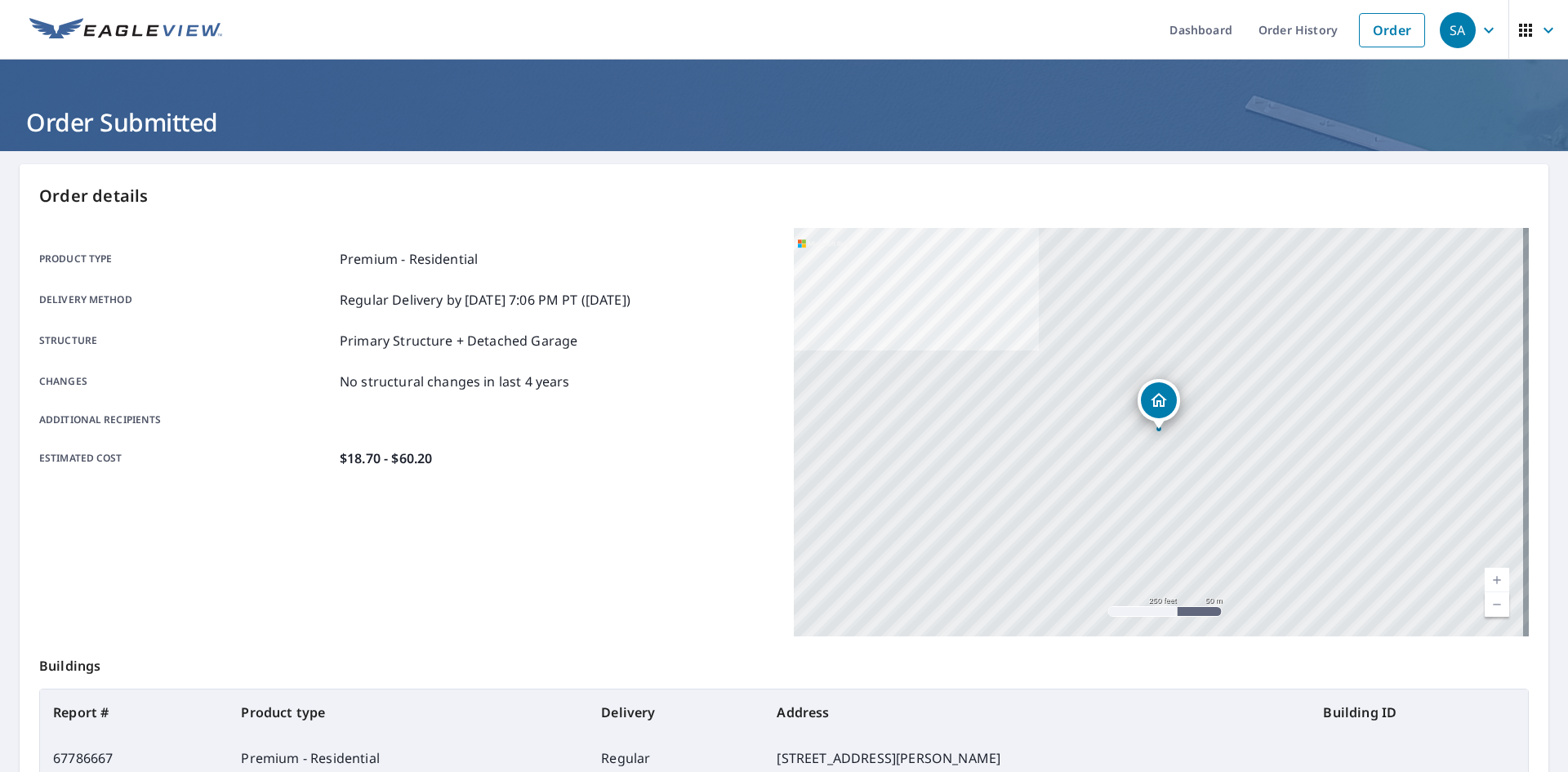
click at [177, 39] on img at bounding box center [126, 30] width 193 height 25
